Goal: Information Seeking & Learning: Learn about a topic

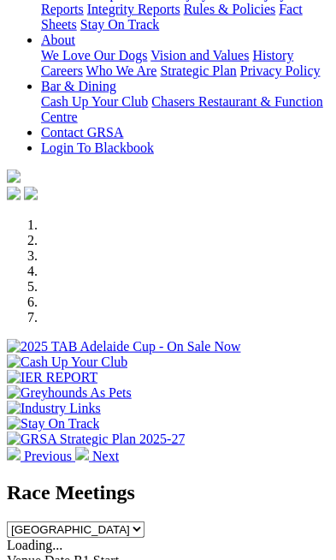
scroll to position [494, 0]
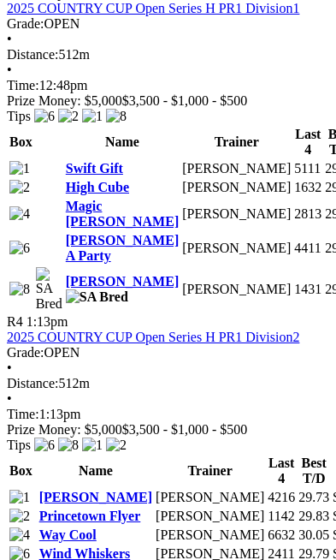
scroll to position [1958, 0]
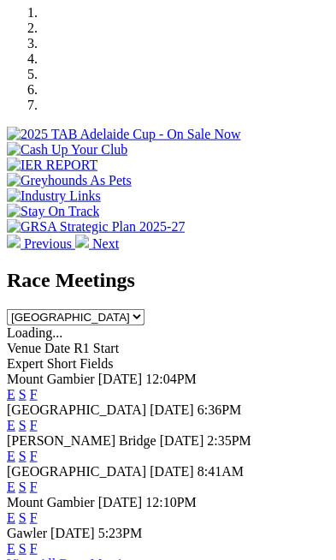
scroll to position [706, 0]
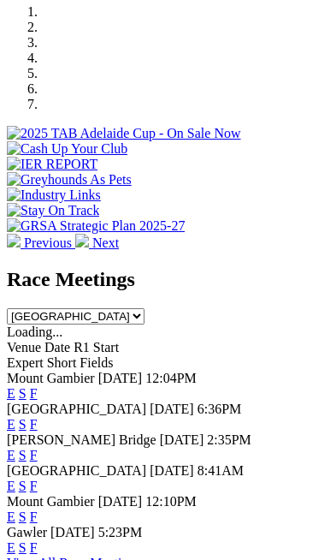
click at [38, 509] on link "F" at bounding box center [34, 516] width 8 height 15
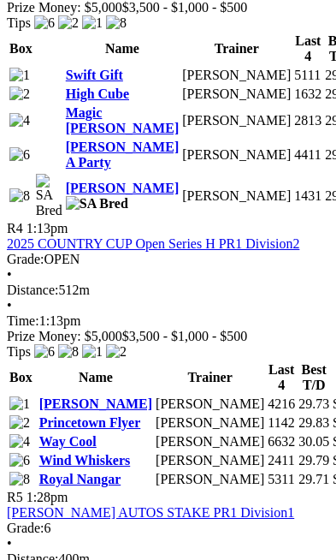
scroll to position [2051, 0]
